Goal: Check status: Check status

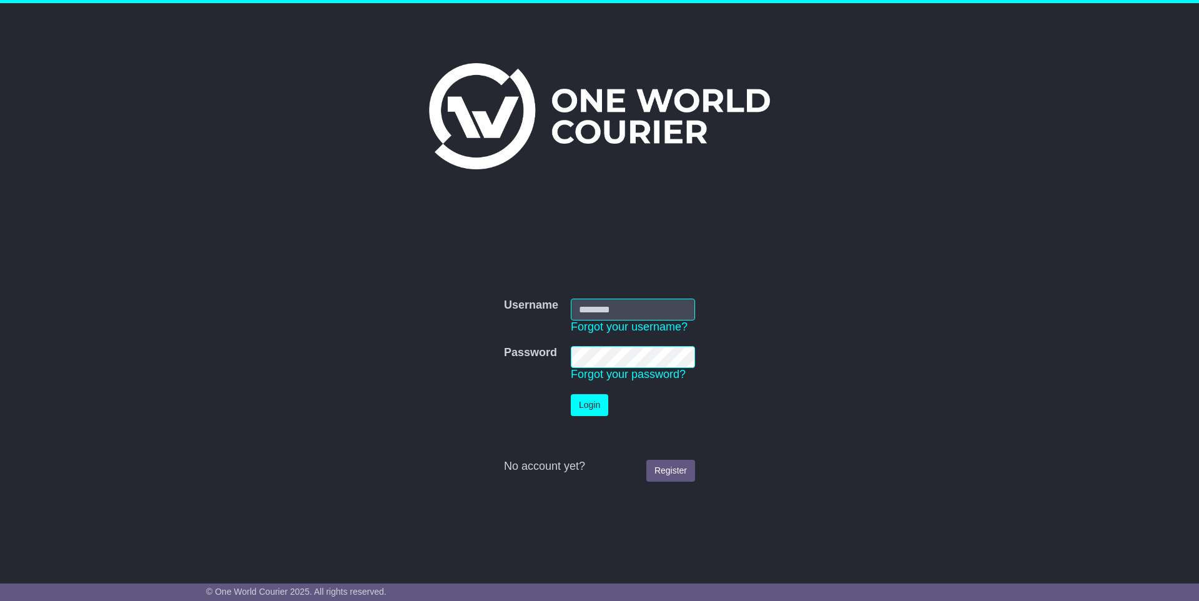
type input "**********"
click at [590, 401] on button "Login" at bounding box center [589, 405] width 37 height 22
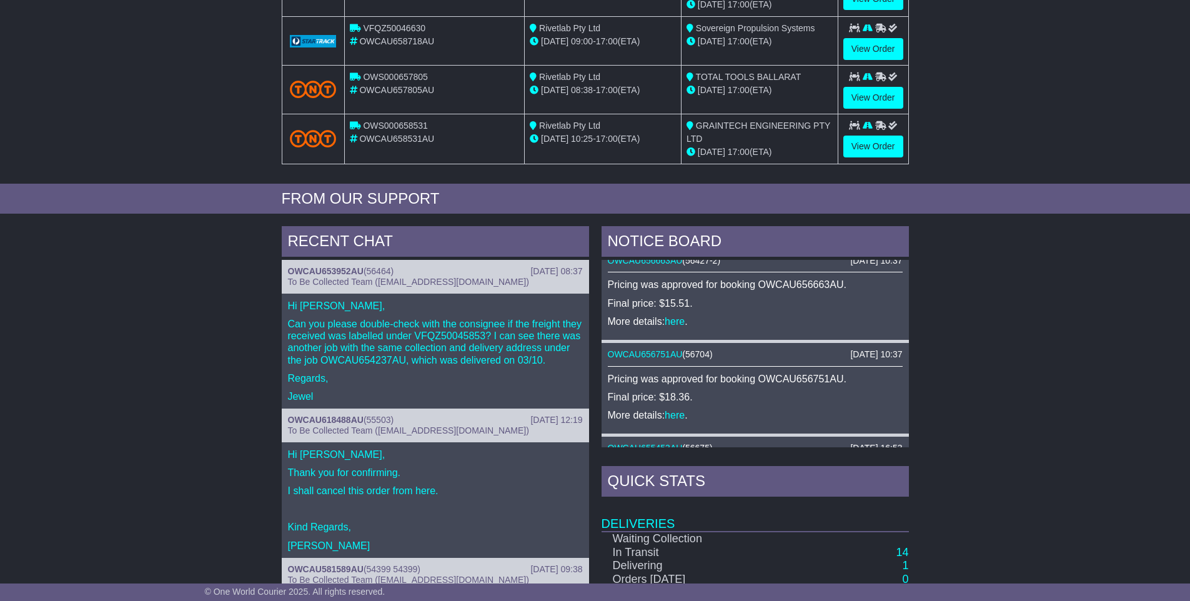
scroll to position [491, 0]
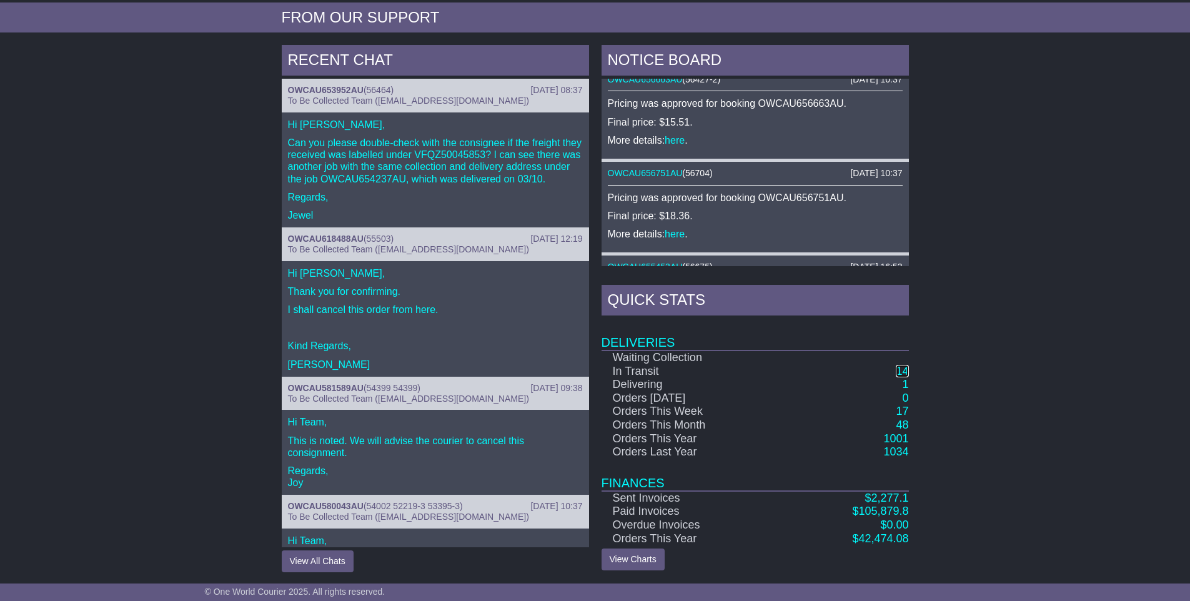
click at [902, 368] on link "14" at bounding box center [901, 371] width 12 height 12
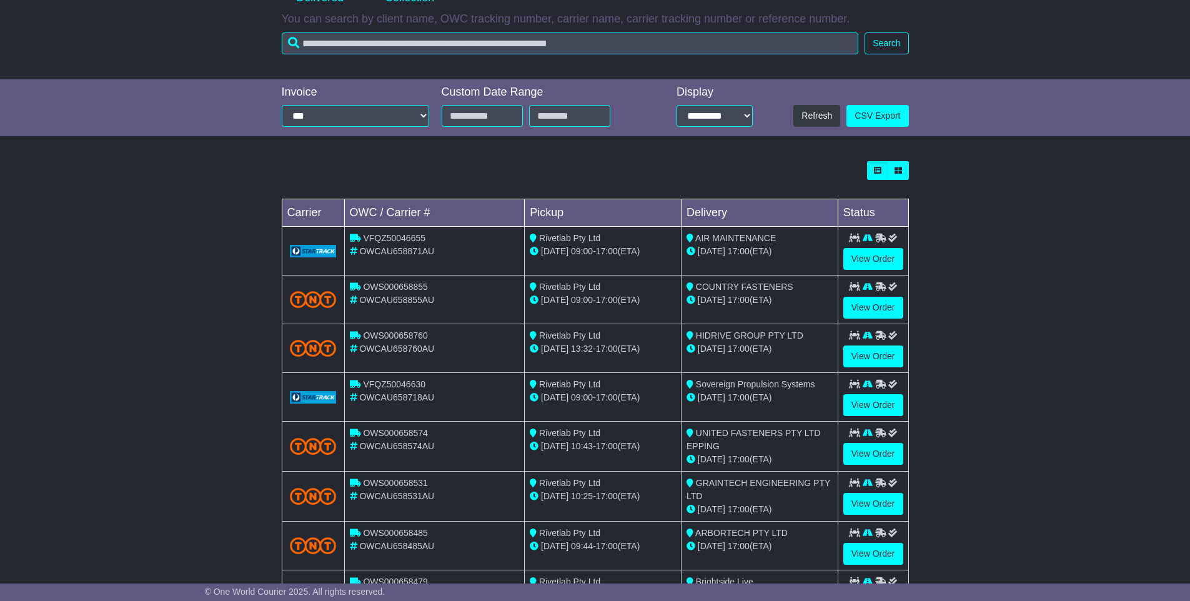
scroll to position [229, 0]
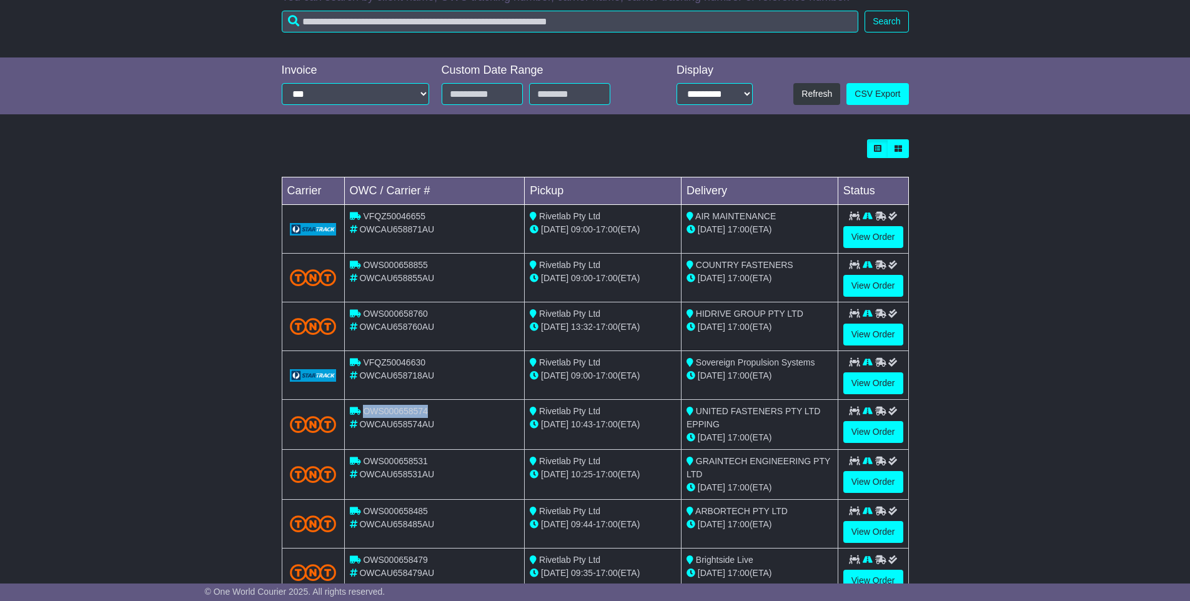
drag, startPoint x: 430, startPoint y: 413, endPoint x: 364, endPoint y: 412, distance: 66.2
click at [364, 412] on div "OWS000658574" at bounding box center [435, 411] width 170 height 13
copy span "OWS000658574"
